Goal: Task Accomplishment & Management: Use online tool/utility

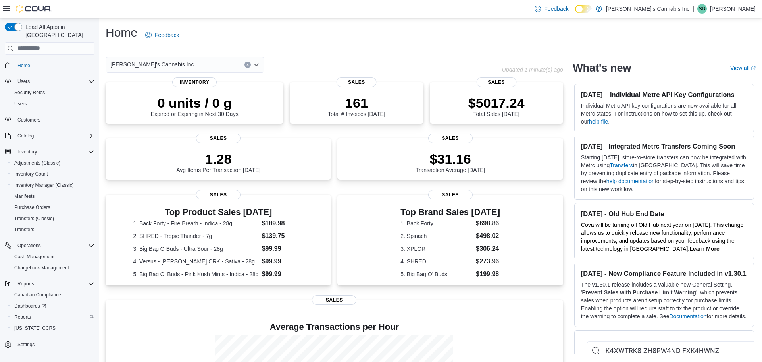
click at [21, 314] on span "Reports" at bounding box center [22, 317] width 17 height 6
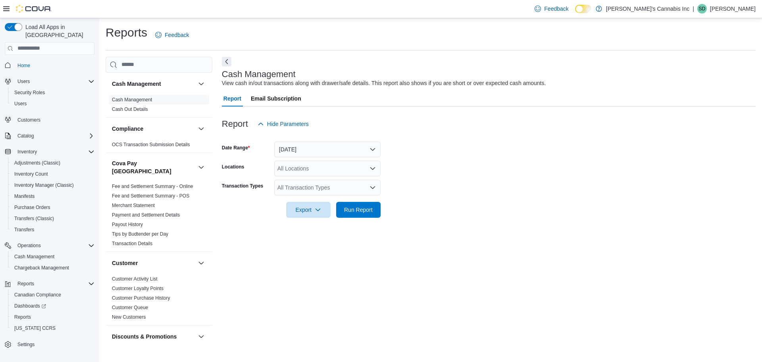
click at [309, 187] on div "All Transaction Types" at bounding box center [327, 187] width 106 height 16
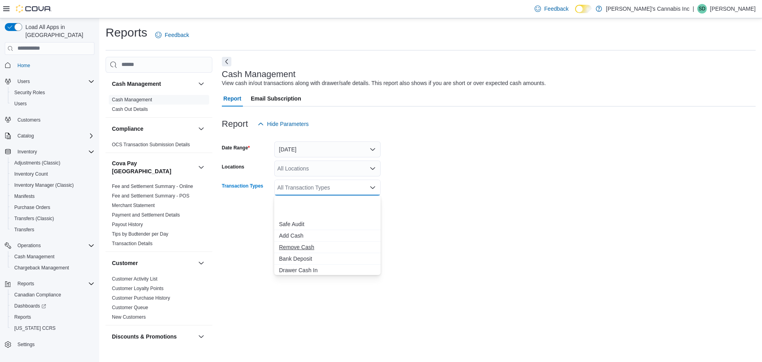
scroll to position [47, 0]
click at [302, 200] on span "Remove Cash" at bounding box center [327, 200] width 97 height 8
click at [312, 169] on div "All Locations" at bounding box center [327, 168] width 106 height 16
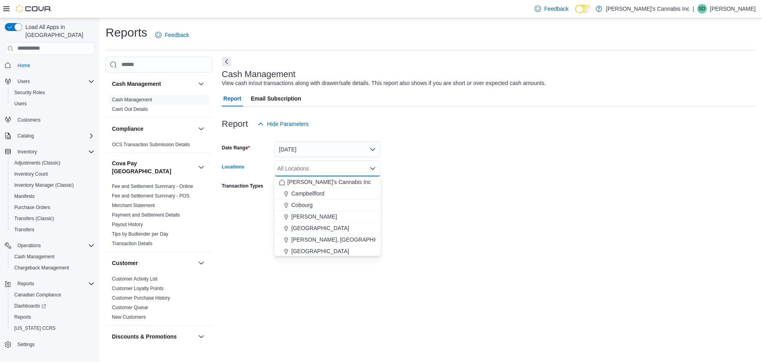
click at [252, 202] on div "Export Run Report" at bounding box center [301, 210] width 159 height 16
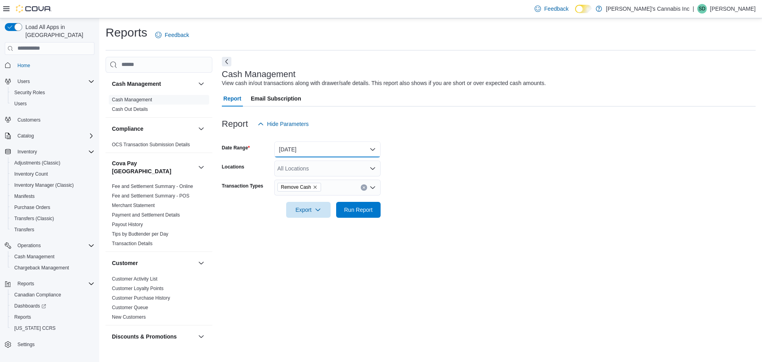
click at [306, 152] on button "[DATE]" at bounding box center [327, 149] width 106 height 16
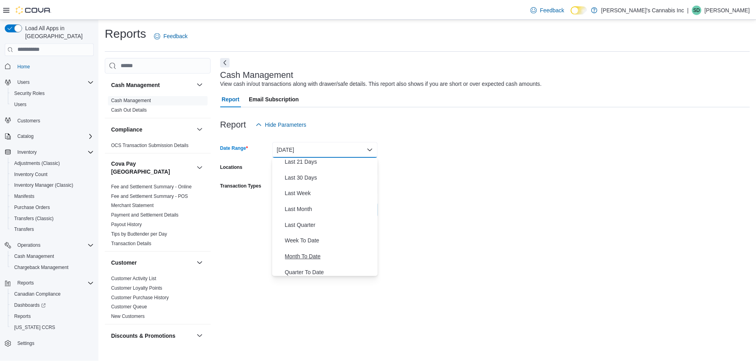
scroll to position [119, 0]
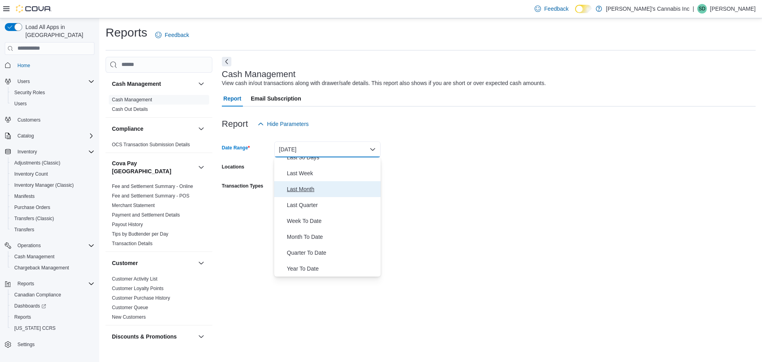
click at [307, 186] on span "Last Month" at bounding box center [332, 189] width 90 height 10
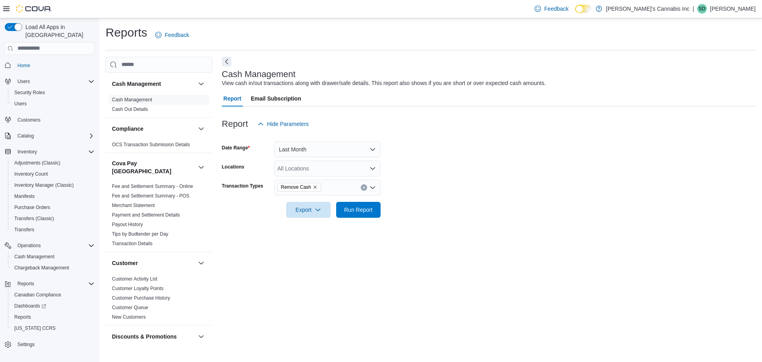
click at [444, 183] on form "Date Range Last Month Locations All Locations Transaction Types Remove Cash Exp…" at bounding box center [489, 175] width 534 height 86
click at [364, 210] on span "Run Report" at bounding box center [358, 209] width 29 height 8
